Goal: Navigation & Orientation: Find specific page/section

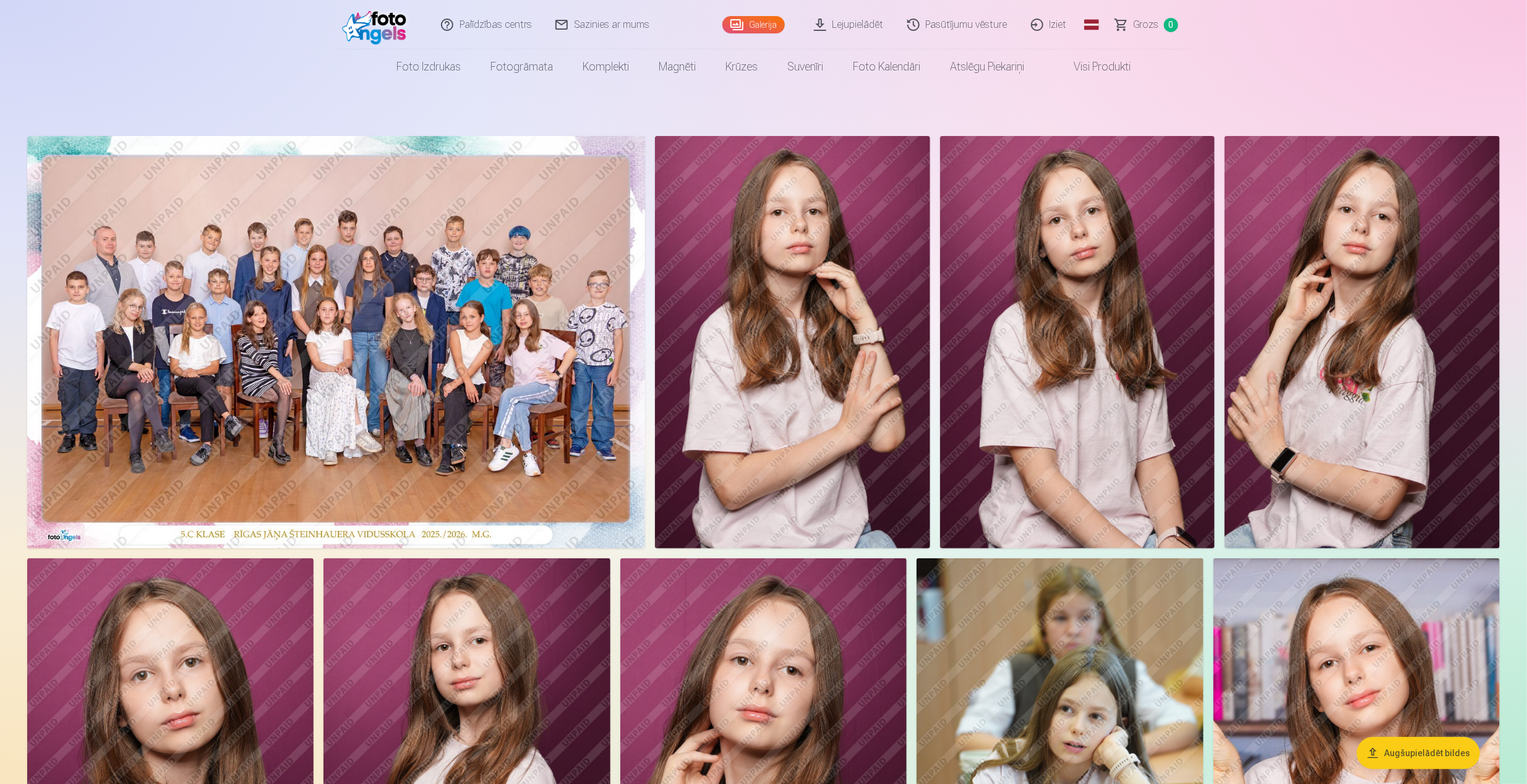
click at [407, 27] on img at bounding box center [377, 24] width 71 height 40
click at [1041, 22] on link "Iziet" at bounding box center [1050, 24] width 60 height 49
